Goal: Transaction & Acquisition: Purchase product/service

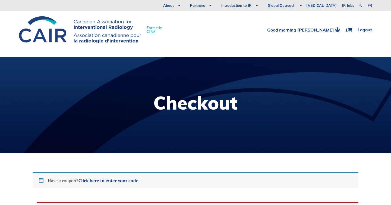
select select "AB"
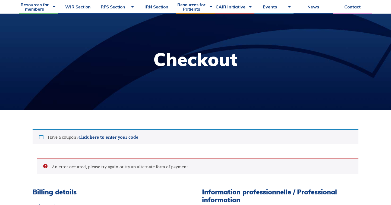
scroll to position [43, 0]
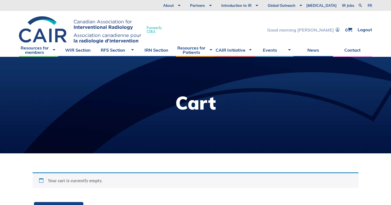
click at [320, 29] on link "Good morning [PERSON_NAME]" at bounding box center [303, 29] width 72 height 5
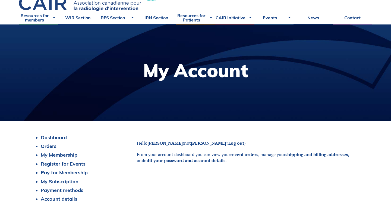
scroll to position [63, 0]
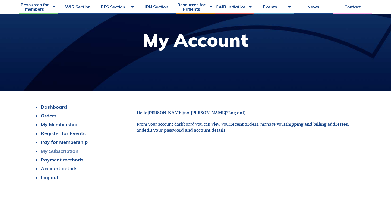
click at [64, 149] on link "My Subscription" at bounding box center [60, 151] width 38 height 6
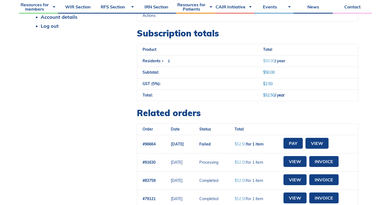
scroll to position [215, 0]
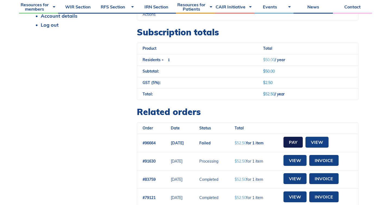
click at [295, 142] on link "Pay" at bounding box center [292, 142] width 19 height 11
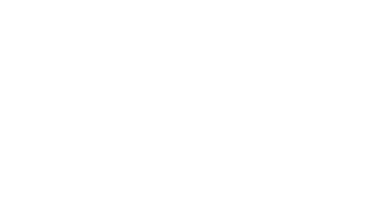
select select "AB"
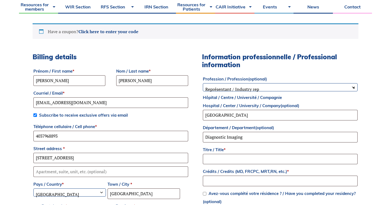
scroll to position [178, 0]
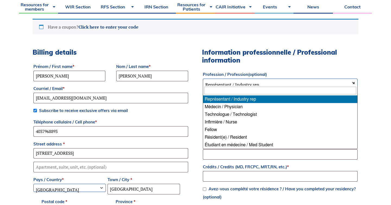
click at [282, 82] on span "× Représentant / Industry rep" at bounding box center [280, 84] width 154 height 11
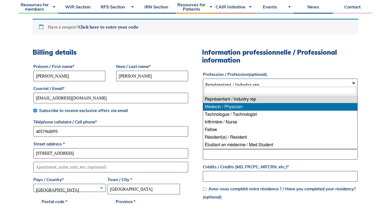
select select "physician"
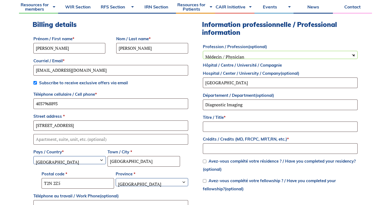
scroll to position [206, 0]
click at [275, 126] on input "Titre / Title *" at bounding box center [280, 126] width 155 height 11
type input "Dr"
click at [268, 150] on input "Crédits / Credits (MD, FRCPC, MRT,RN, etc.) *" at bounding box center [280, 148] width 155 height 11
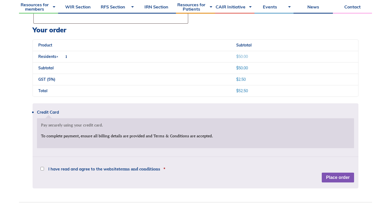
scroll to position [456, 0]
type input "MD"
click at [255, 171] on div "Disclaimer The material provided on this website is only intended for informati…" at bounding box center [195, 165] width 317 height 11
click at [43, 170] on label "I have read and agree to the website terms and conditions *" at bounding box center [102, 168] width 125 height 8
click at [43, 170] on input "I have read and agree to the website terms and conditions *" at bounding box center [42, 168] width 4 height 4
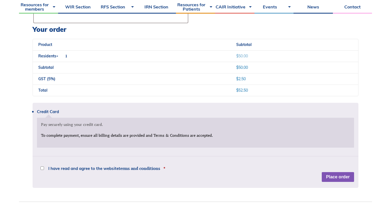
checkbox input "true"
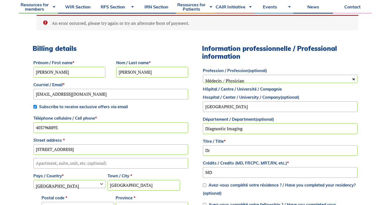
scroll to position [175, 0]
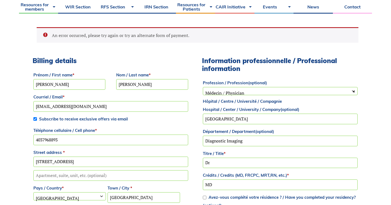
click at [83, 117] on span "Subscribe to receive exclusive offers via email" at bounding box center [83, 118] width 89 height 5
click at [37, 117] on input "Subscribe to receive exclusive offers via email" at bounding box center [35, 119] width 4 height 4
checkbox input "false"
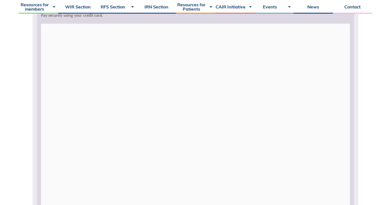
scroll to position [564, 0]
